Goal: Task Accomplishment & Management: Complete application form

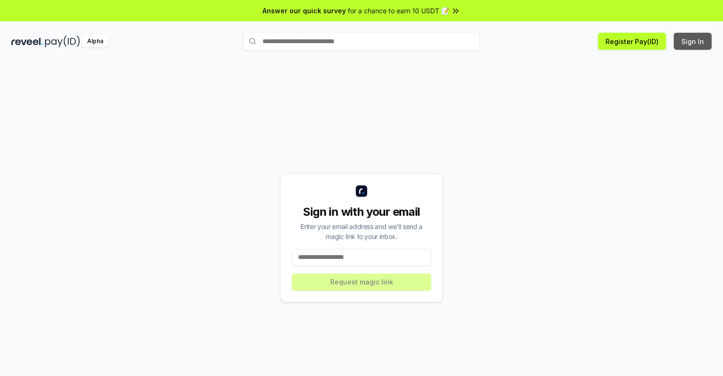
click at [693, 41] on button "Sign In" at bounding box center [693, 41] width 38 height 17
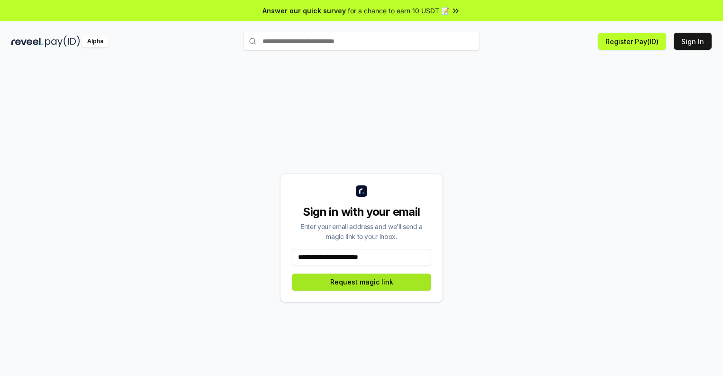
type input "**********"
click at [362, 282] on button "Request magic link" at bounding box center [361, 281] width 139 height 17
